Goal: Information Seeking & Learning: Learn about a topic

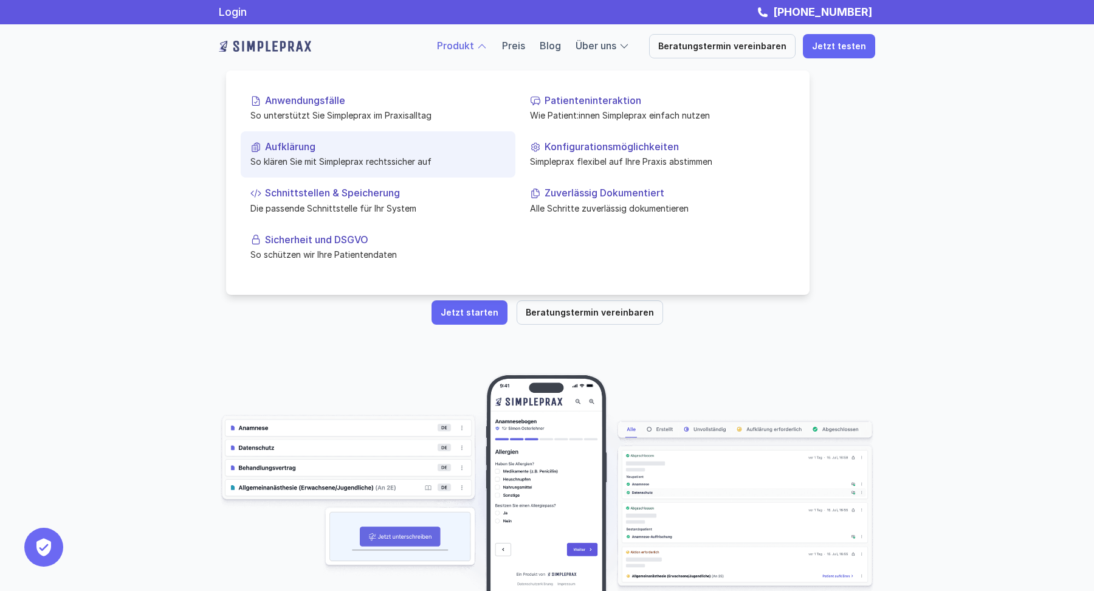
click at [317, 160] on p "So klären Sie mit Simpleprax rechtssicher auf" at bounding box center [377, 161] width 255 height 13
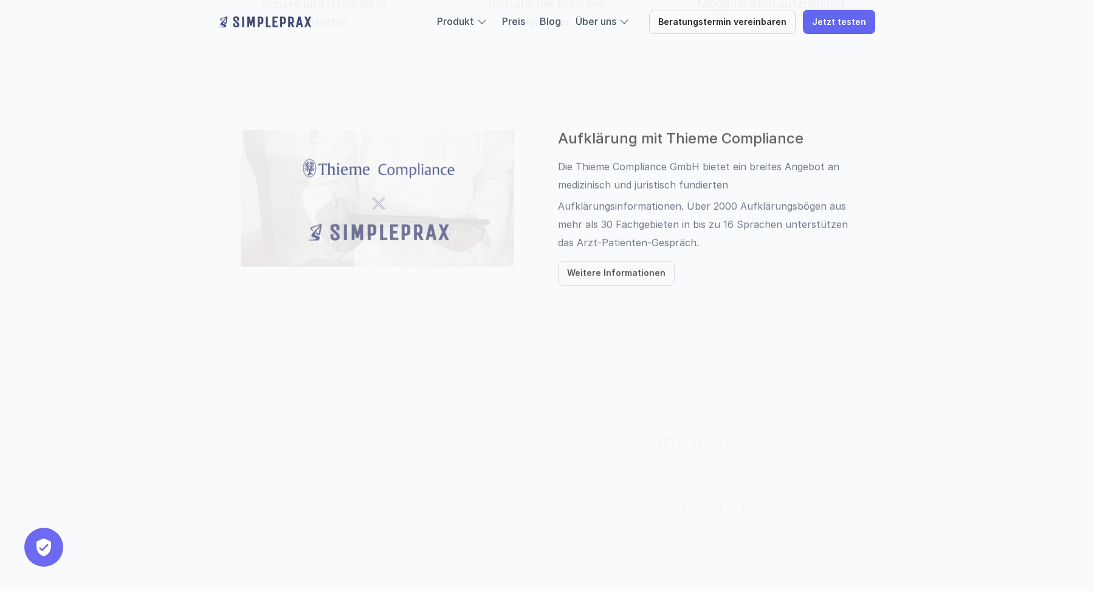
scroll to position [589, 0]
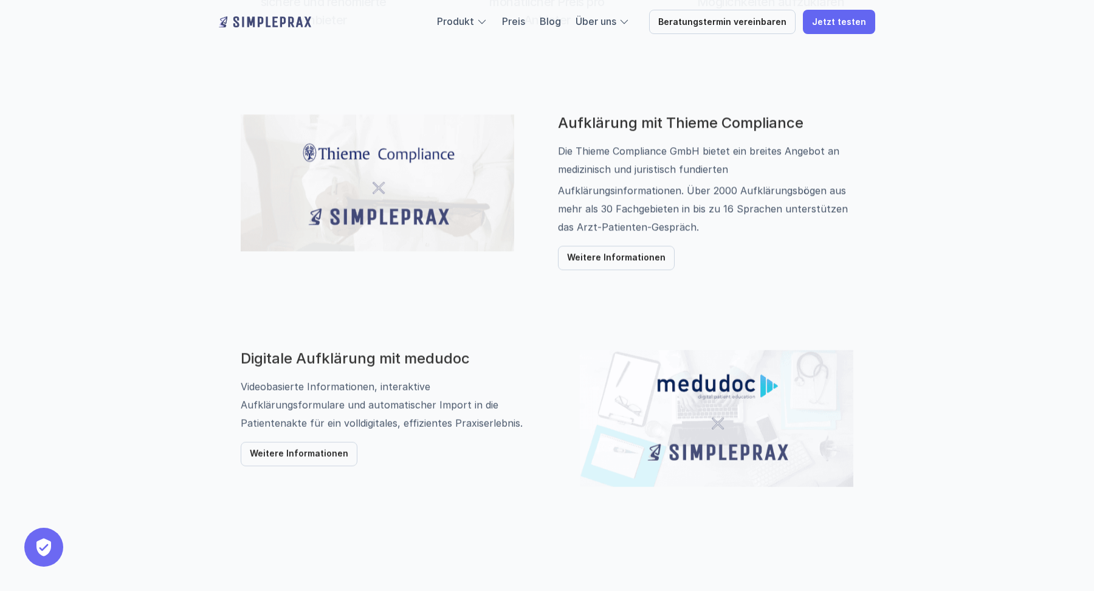
click at [389, 197] on img at bounding box center [377, 183] width 273 height 137
click at [596, 176] on p "Die Thieme Compliance GmbH bietet ein breites Angebot an medizinisch und jurist…" at bounding box center [705, 160] width 295 height 36
click at [609, 253] on p "Weitere Informationen" at bounding box center [616, 258] width 98 height 10
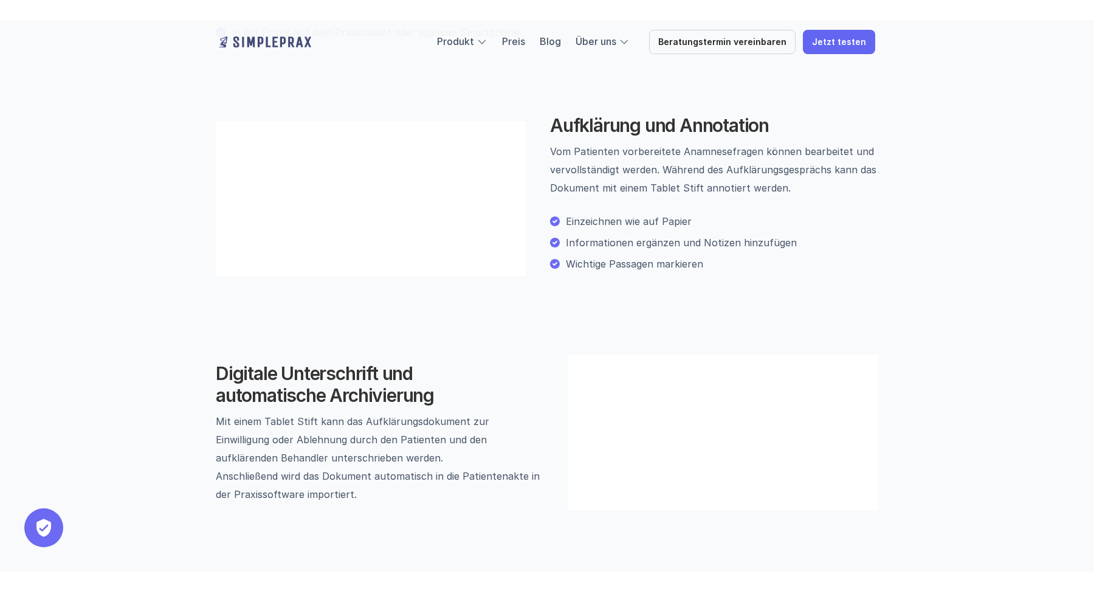
scroll to position [609, 0]
